Goal: Navigation & Orientation: Find specific page/section

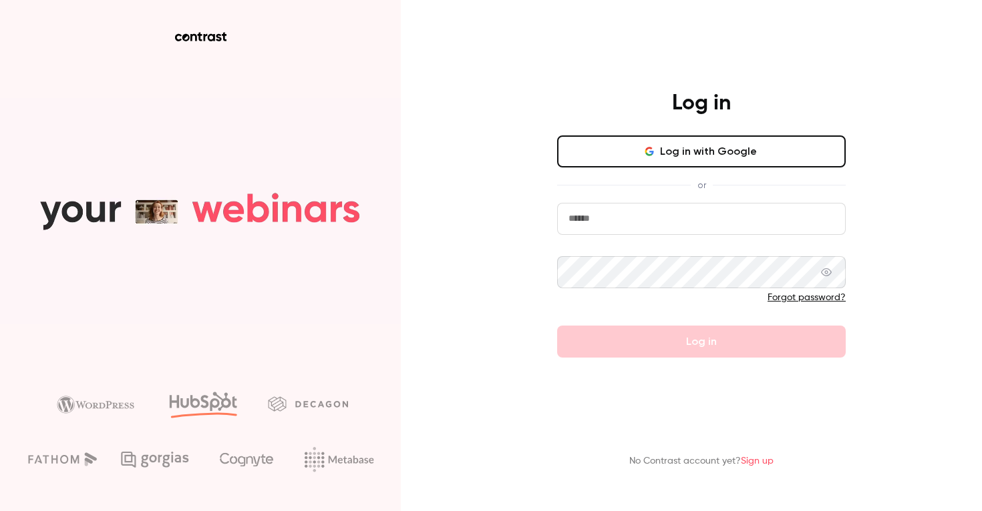
click at [669, 238] on form "Forgot password? Log in" at bounding box center [701, 280] width 288 height 155
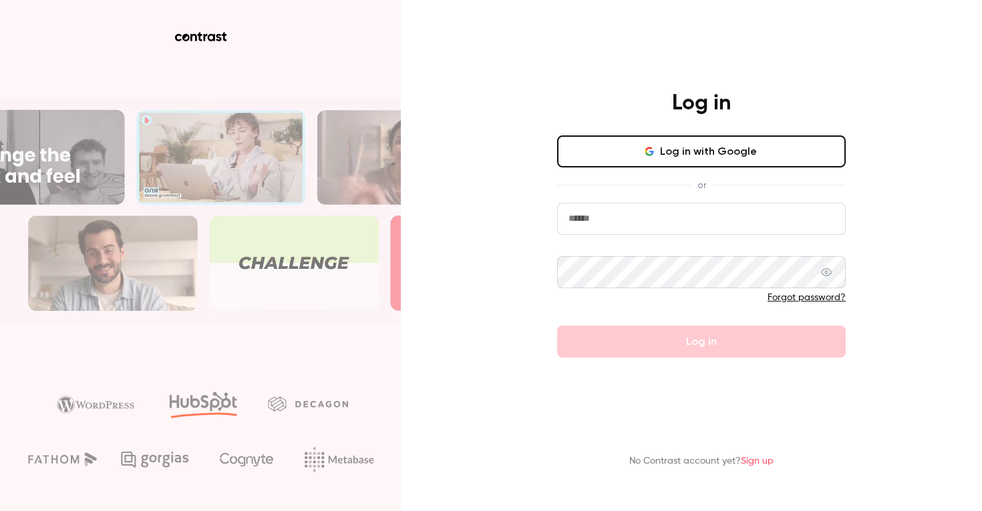
click at [670, 224] on input "email" at bounding box center [701, 219] width 288 height 32
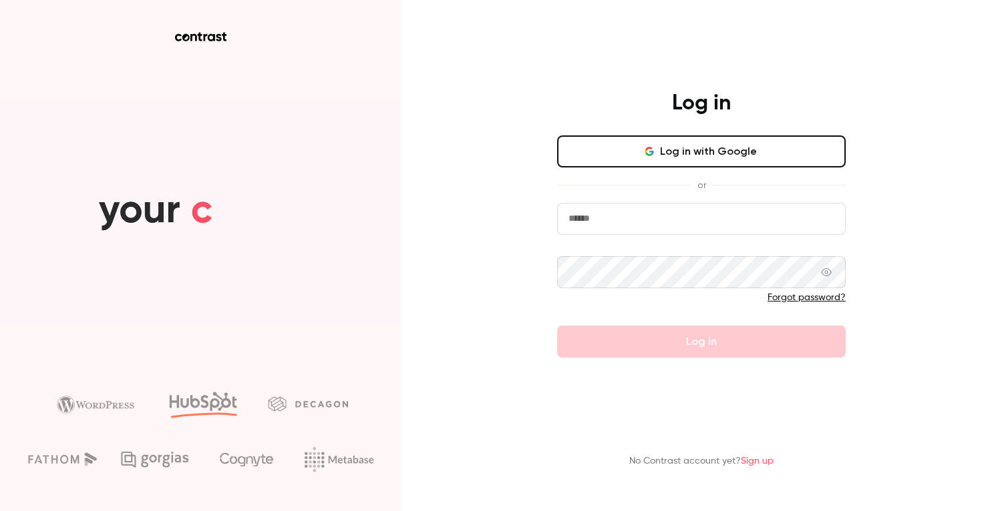
click at [618, 204] on input "email" at bounding box center [701, 219] width 288 height 32
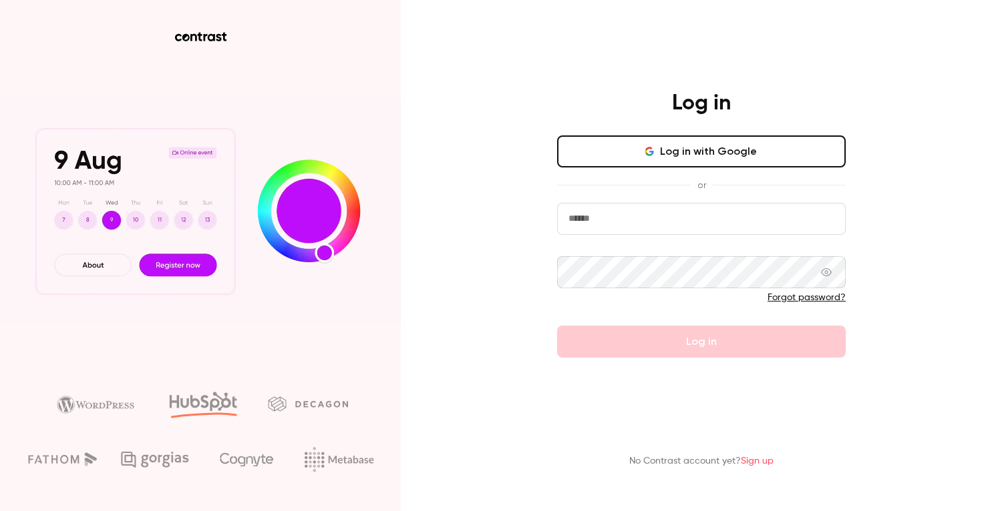
click at [609, 214] on input "email" at bounding box center [701, 219] width 288 height 32
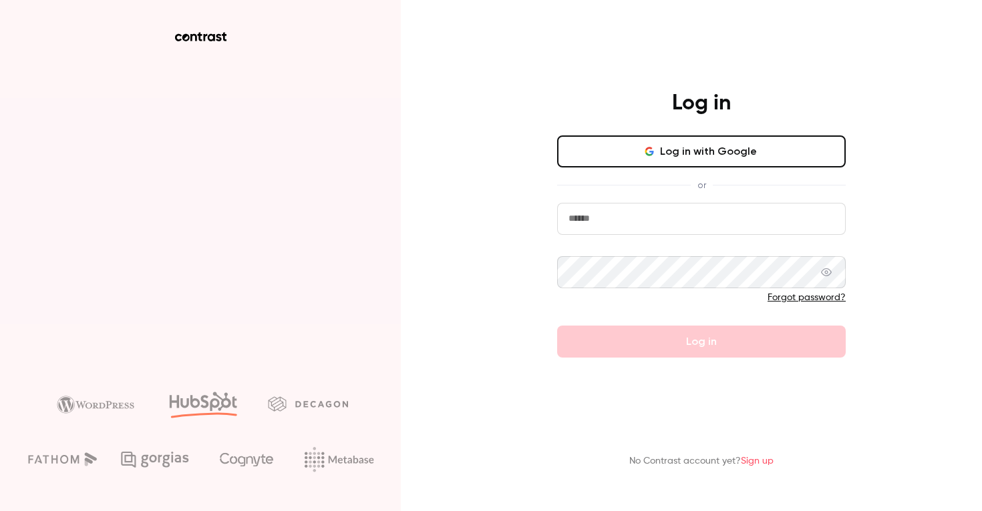
click at [608, 215] on input "email" at bounding box center [701, 219] width 288 height 32
drag, startPoint x: 608, startPoint y: 215, endPoint x: 680, endPoint y: 215, distance: 72.1
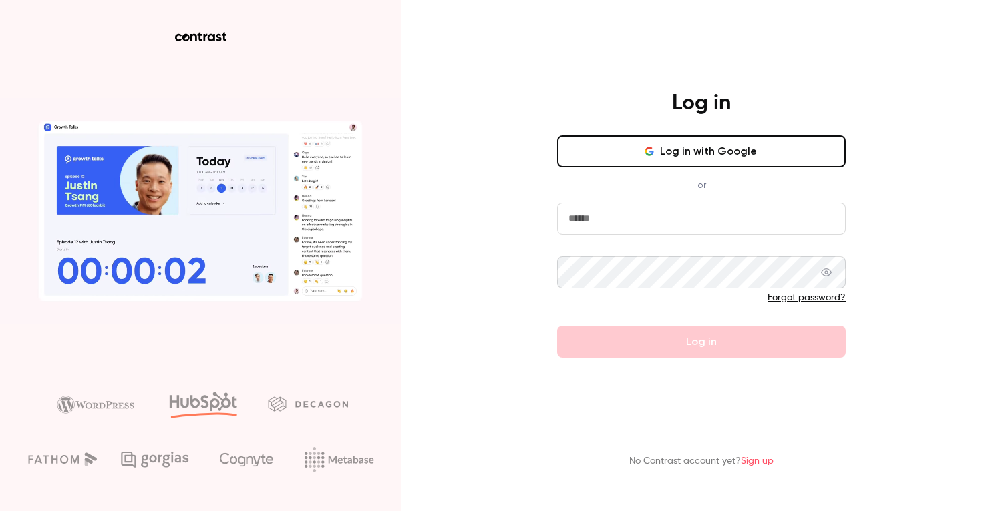
click at [617, 215] on input "email" at bounding box center [701, 219] width 288 height 32
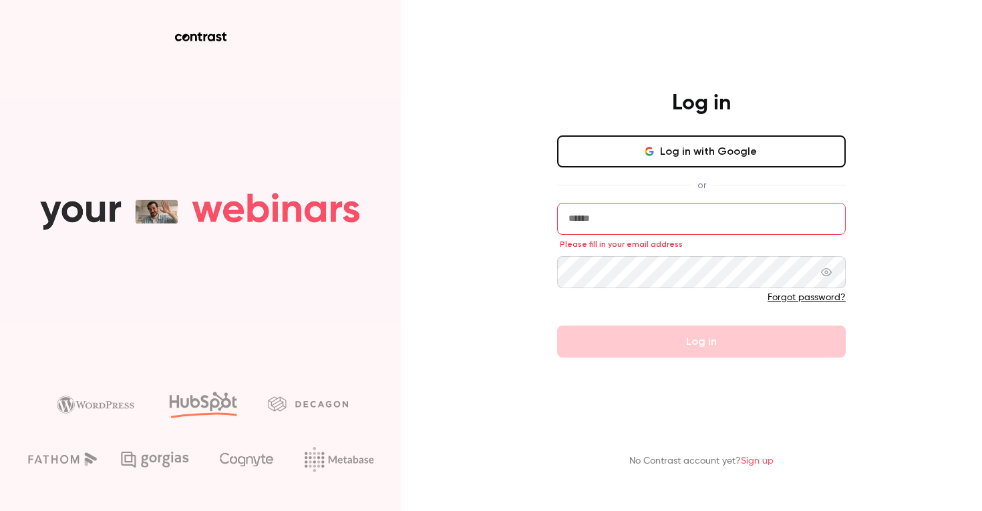
click at [785, 220] on input "email" at bounding box center [701, 219] width 288 height 32
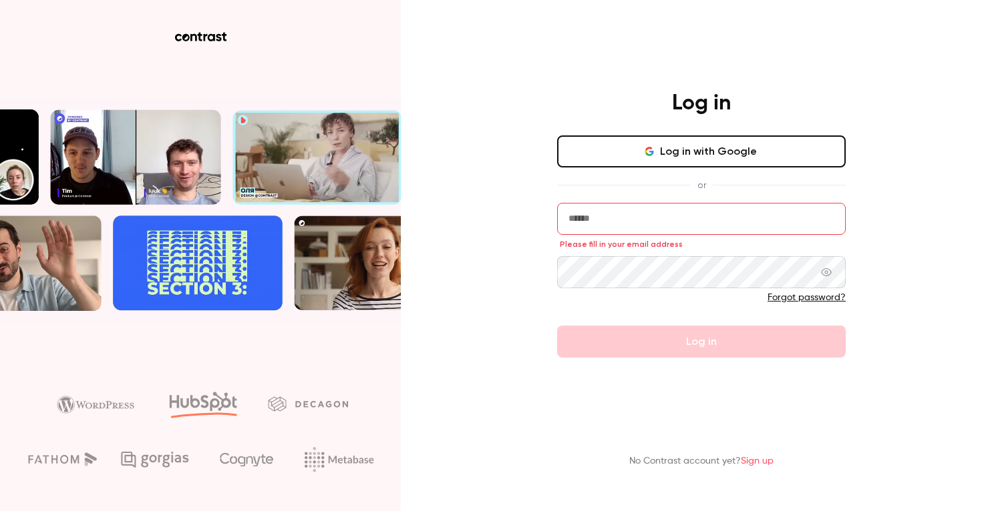
type input "**********"
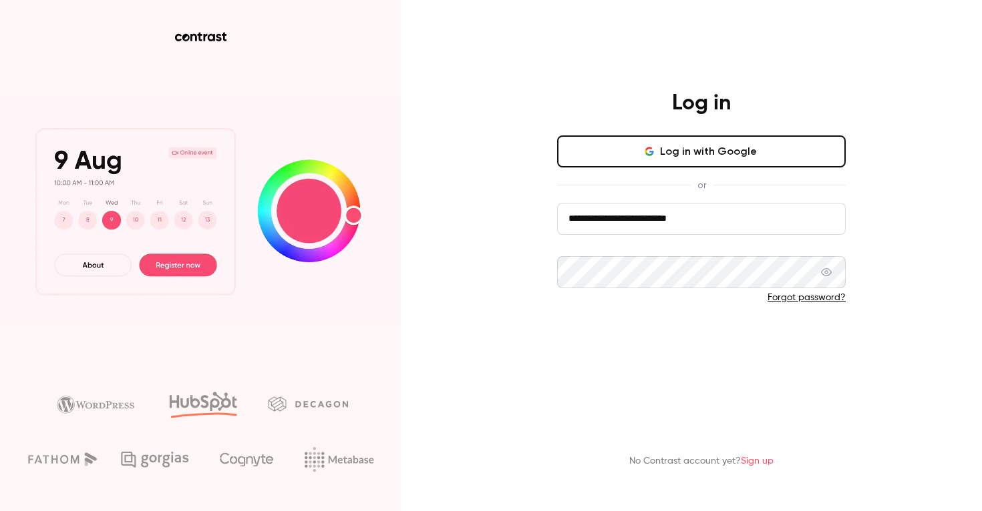
click at [681, 349] on button "Log in" at bounding box center [701, 342] width 288 height 32
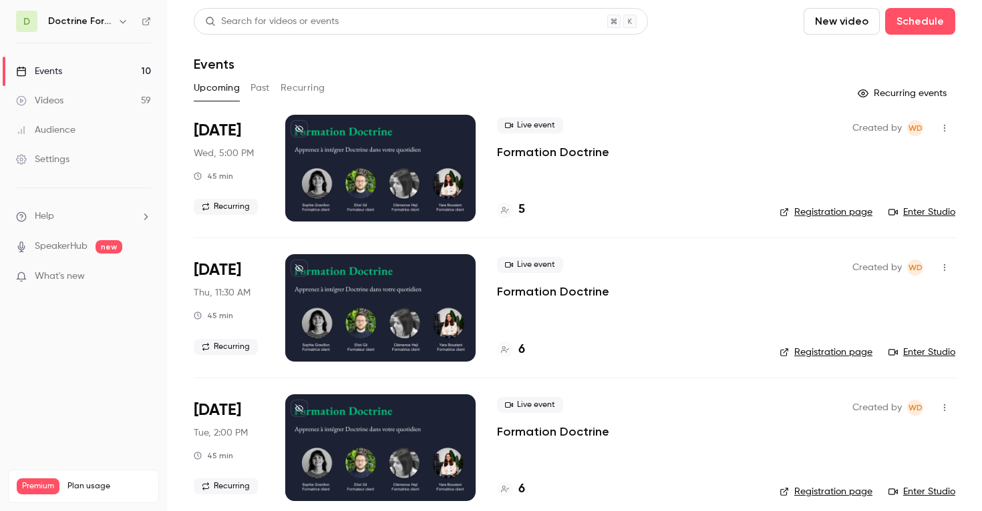
click at [82, 7] on nav "D Doctrine Formation Corporate Events 10 Videos 59 Audience Settings Help Speak…" at bounding box center [83, 255] width 167 height 511
click at [78, 23] on h6 "Doctrine Formation Corporate" at bounding box center [80, 21] width 64 height 13
click at [126, 24] on icon "button" at bounding box center [123, 21] width 11 height 11
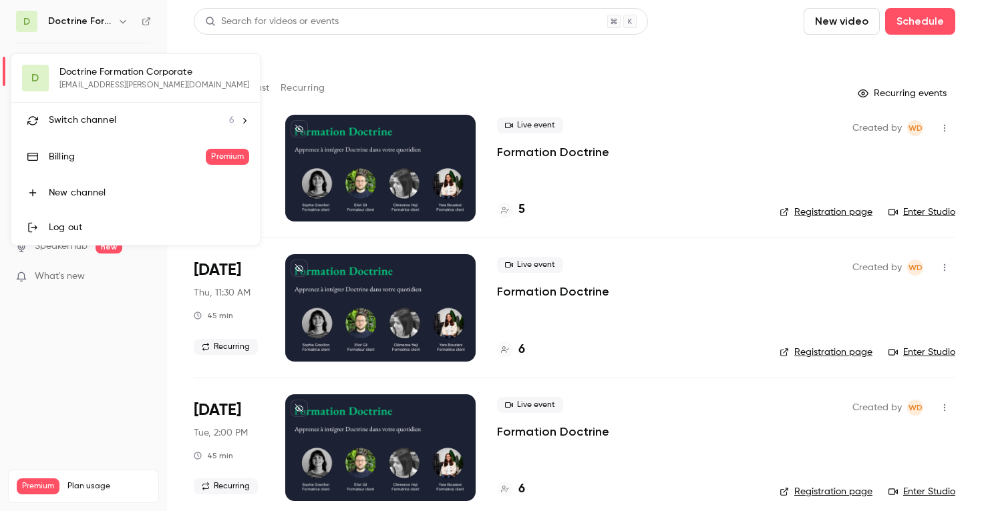
click at [128, 114] on div "Switch channel 6" at bounding box center [142, 121] width 186 height 14
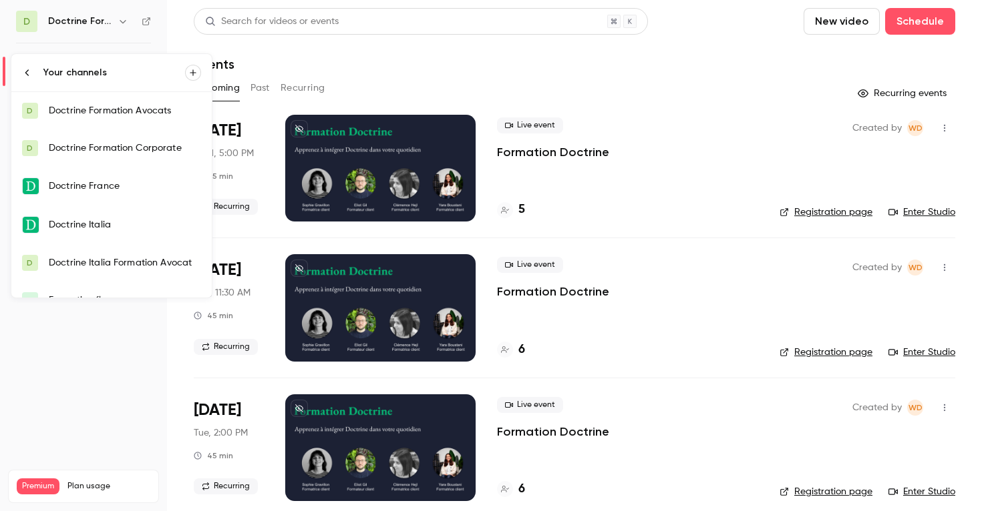
scroll to position [21, 0]
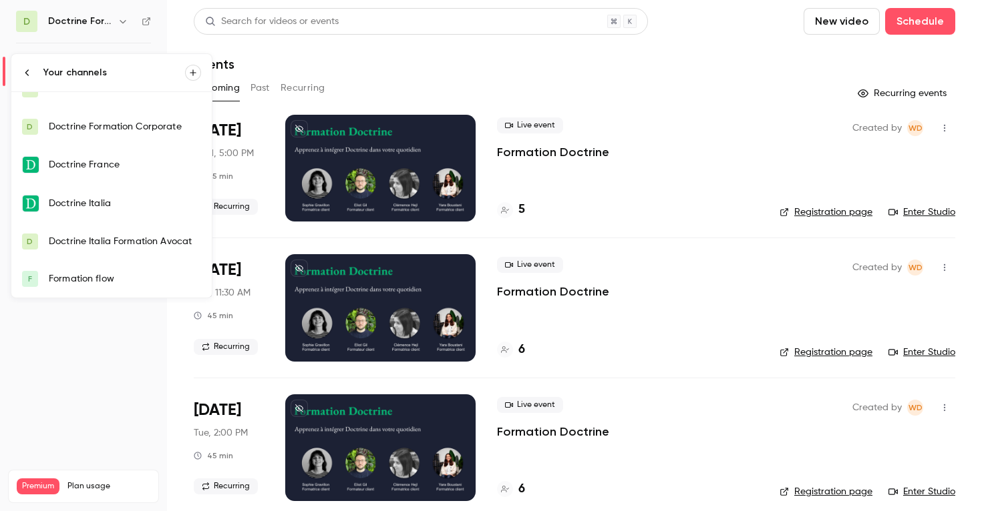
click at [116, 276] on div "Formation flow" at bounding box center [125, 278] width 152 height 13
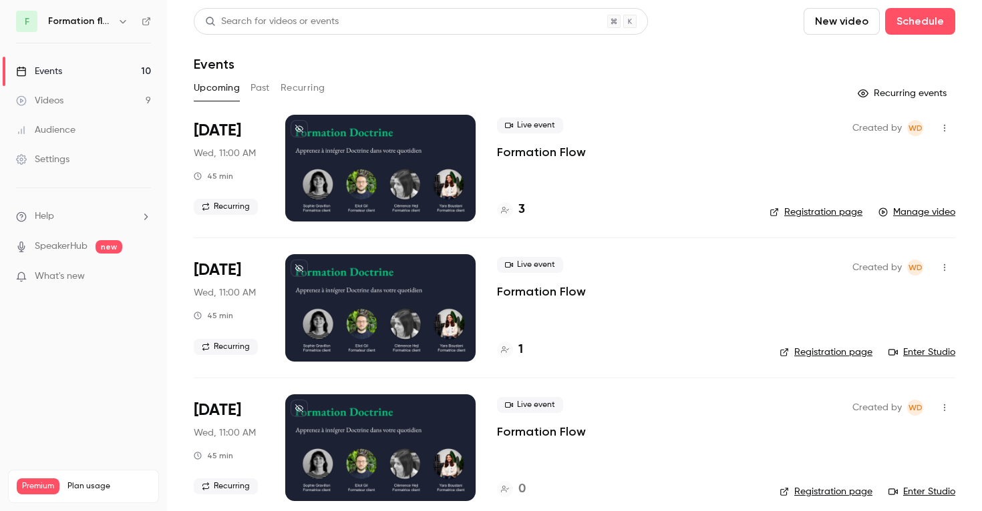
click at [102, 20] on h6 "Formation flow" at bounding box center [80, 21] width 64 height 13
click at [296, 93] on button "Recurring" at bounding box center [302, 87] width 45 height 21
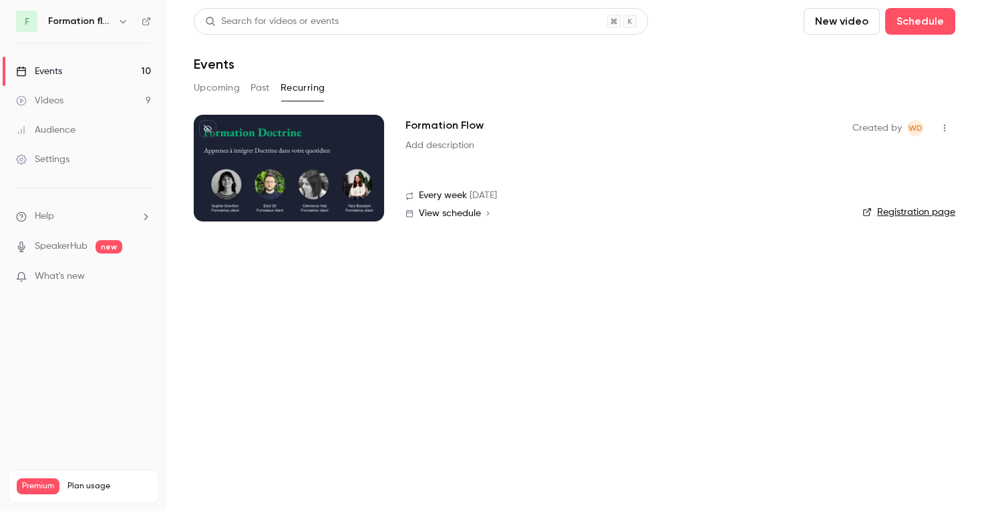
click at [887, 214] on link "Registration page" at bounding box center [908, 212] width 93 height 13
